Goal: Navigation & Orientation: Find specific page/section

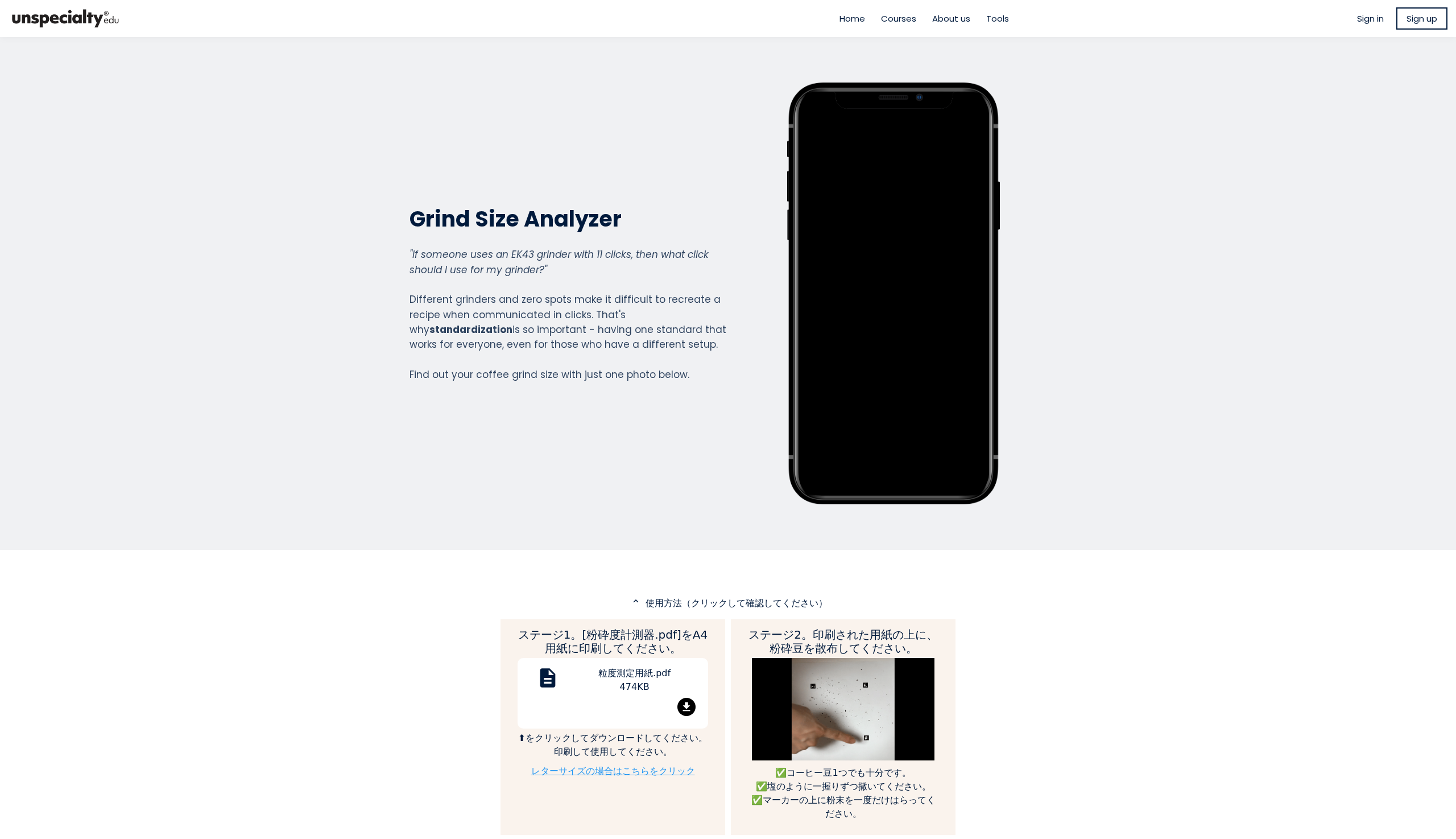
click at [1363, 22] on span "Sign in" at bounding box center [1370, 19] width 27 height 13
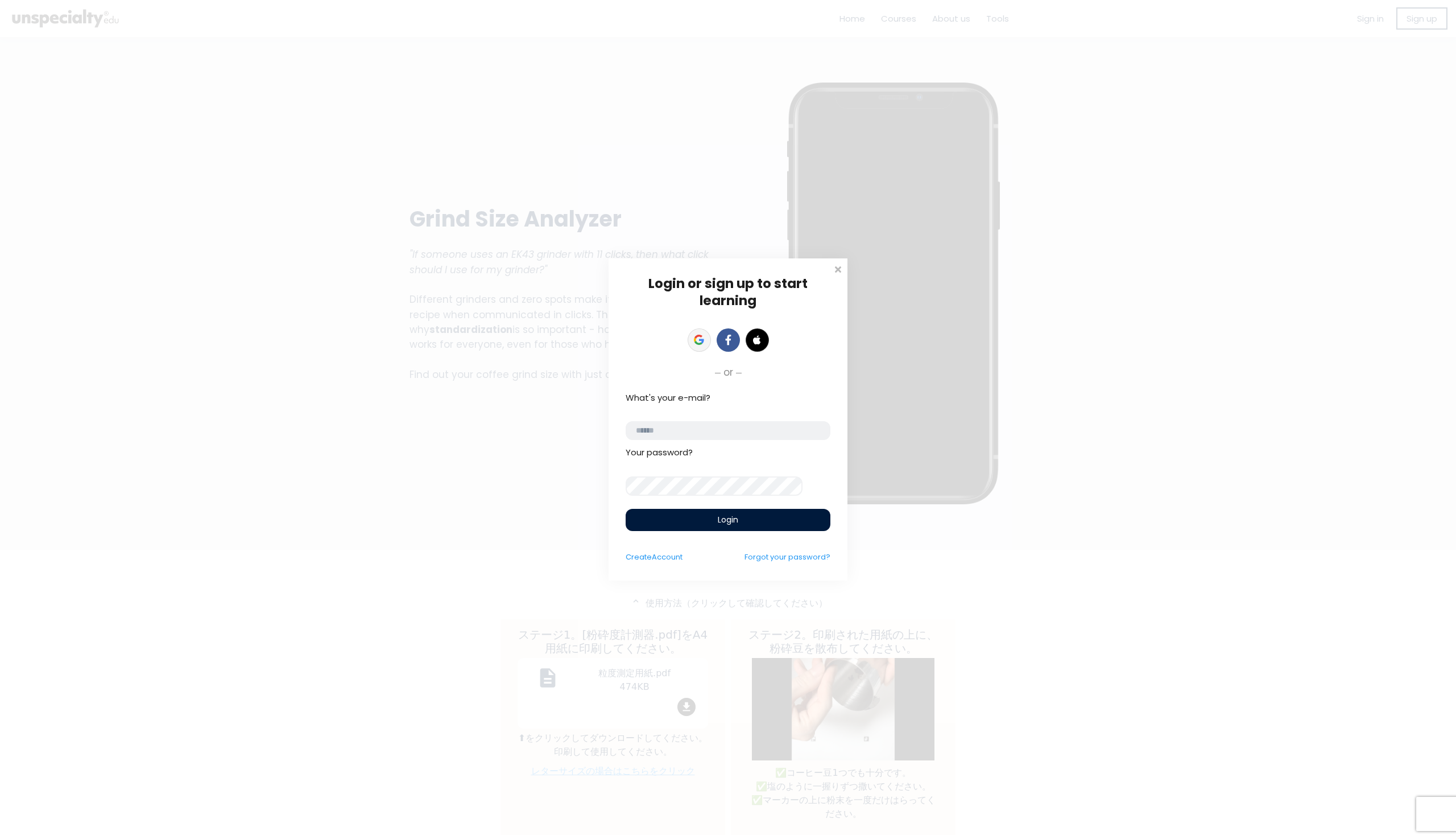
click at [706, 337] on link at bounding box center [699, 340] width 24 height 24
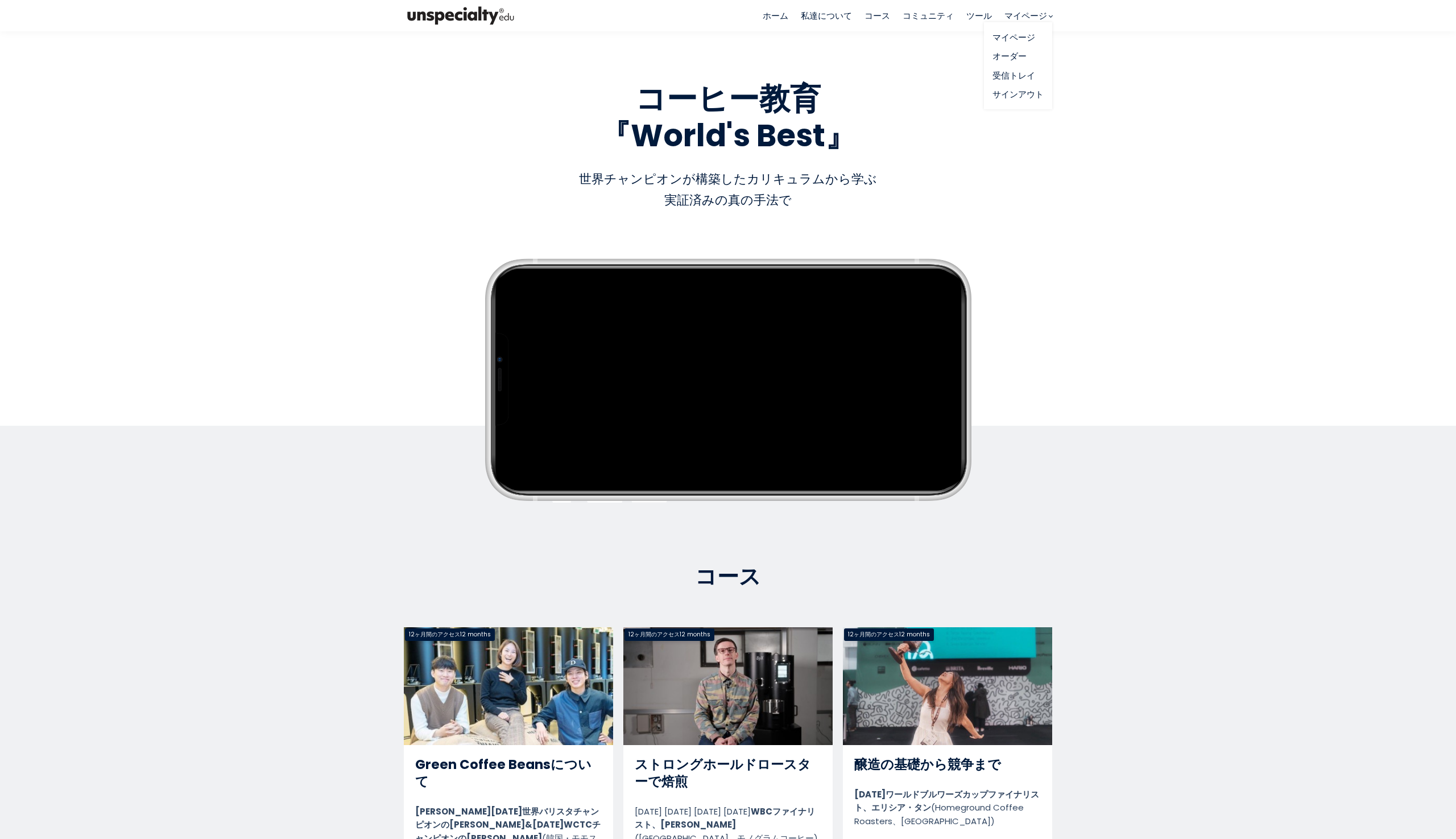
click at [1021, 37] on link "マイページ" at bounding box center [1018, 37] width 51 height 13
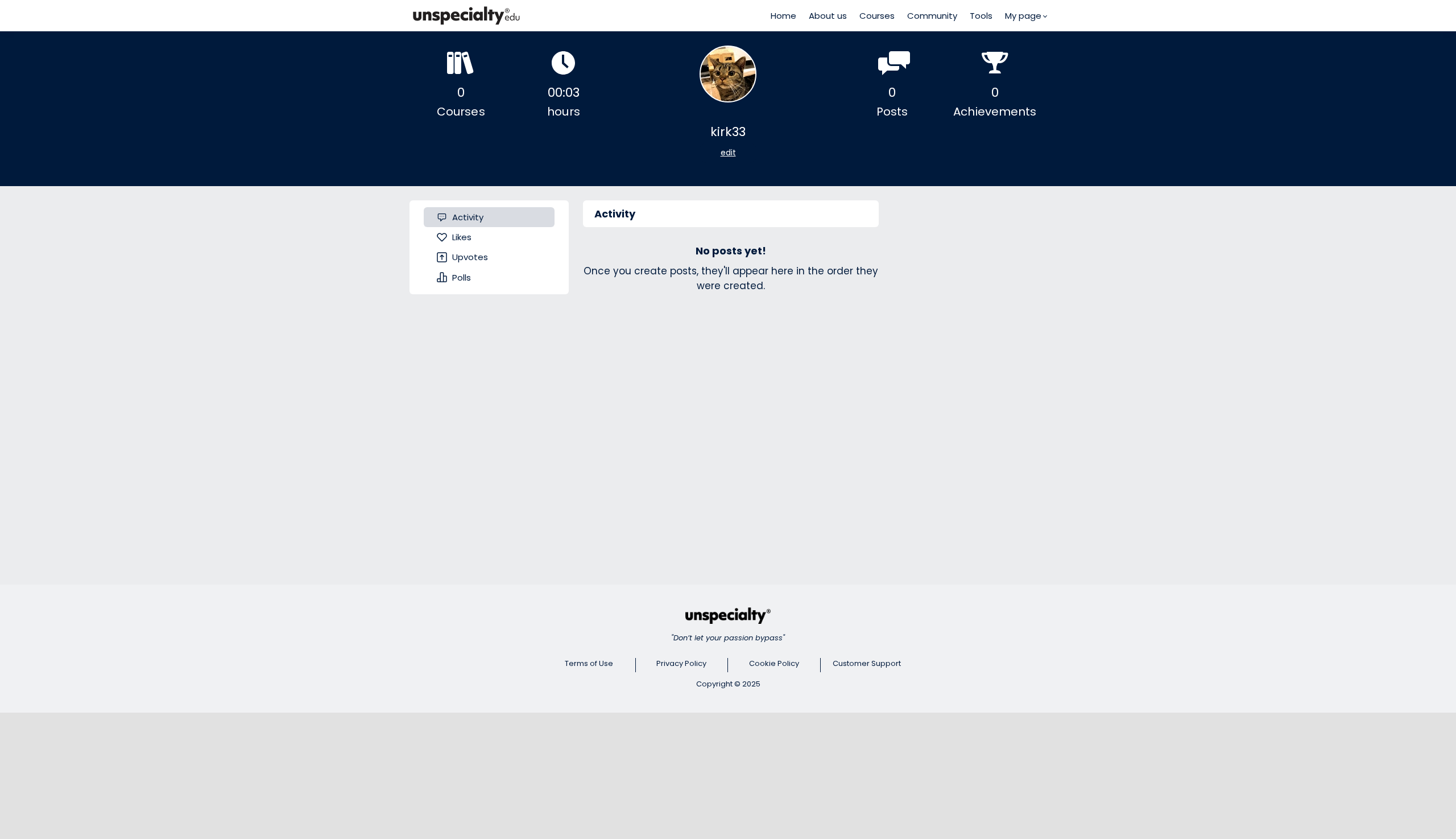
click at [563, 64] on icon at bounding box center [564, 63] width 24 height 24
click at [568, 118] on div "hours" at bounding box center [564, 112] width 103 height 18
click at [467, 279] on span "Polls" at bounding box center [461, 277] width 19 height 13
click at [471, 263] on span "Upvotes" at bounding box center [470, 257] width 36 height 13
click at [466, 240] on span "Likes" at bounding box center [462, 237] width 20 height 13
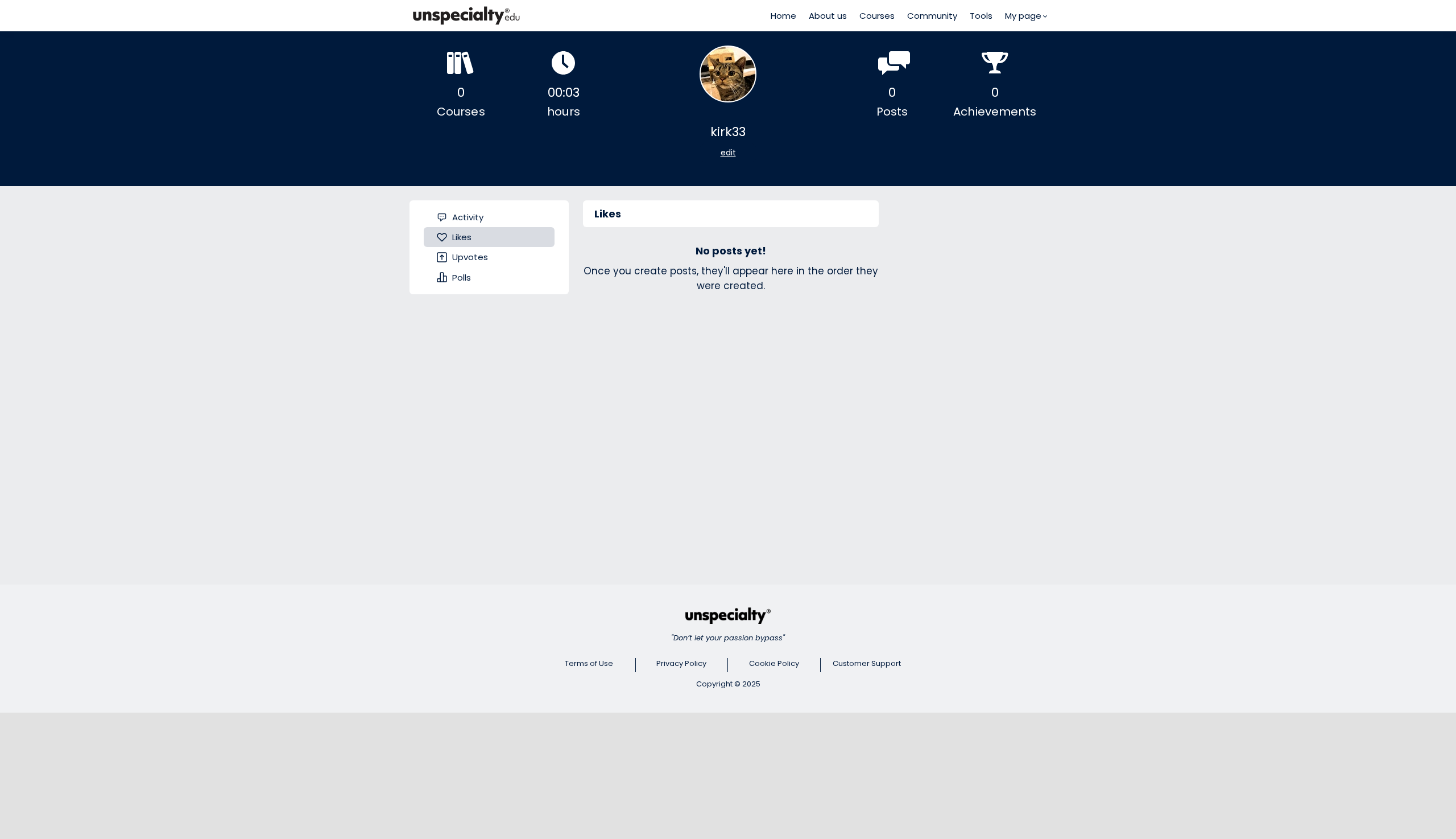
click at [472, 217] on span "Activity" at bounding box center [467, 217] width 31 height 13
click at [978, 15] on span "Tools" at bounding box center [981, 15] width 23 height 13
